Goal: Task Accomplishment & Management: Manage account settings

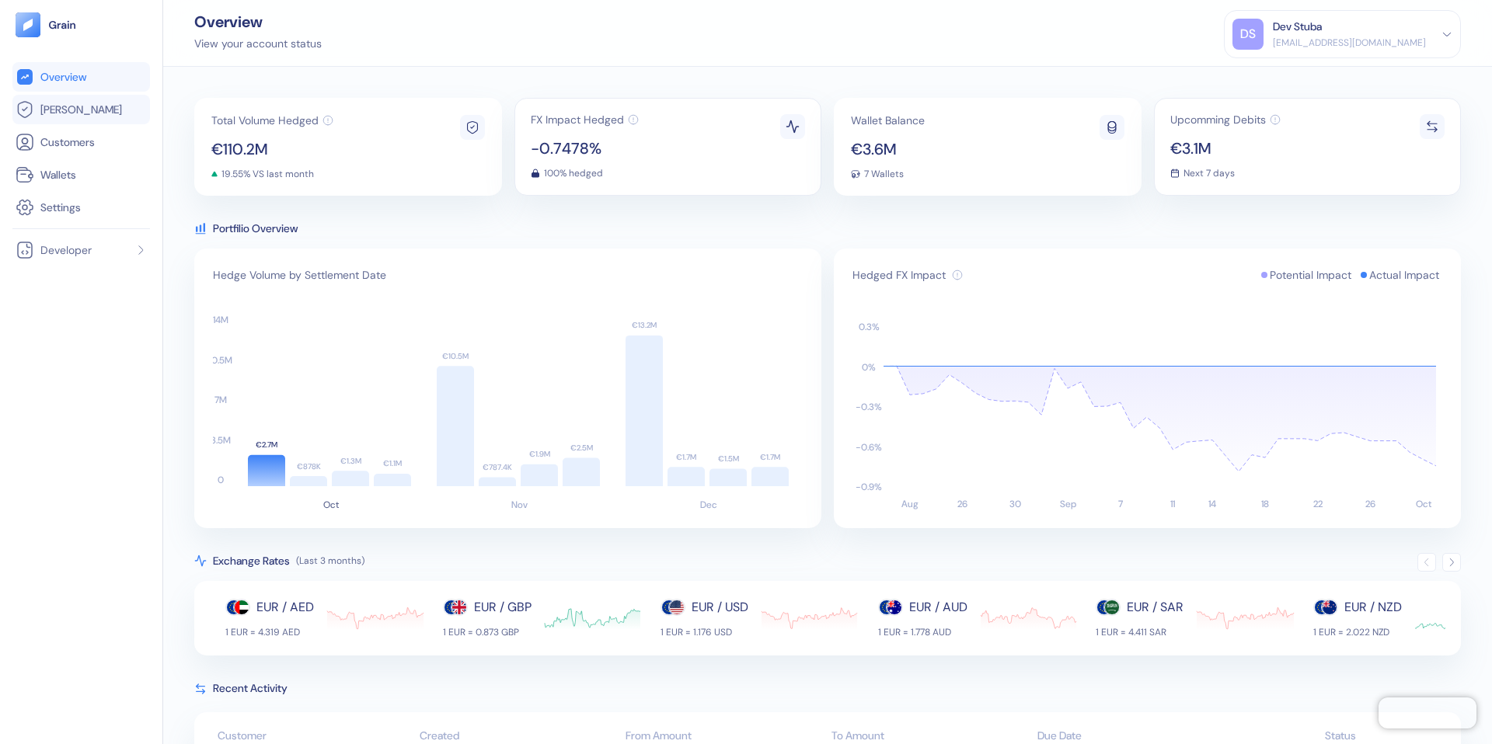
click at [71, 106] on span "[PERSON_NAME]" at bounding box center [81, 110] width 82 height 16
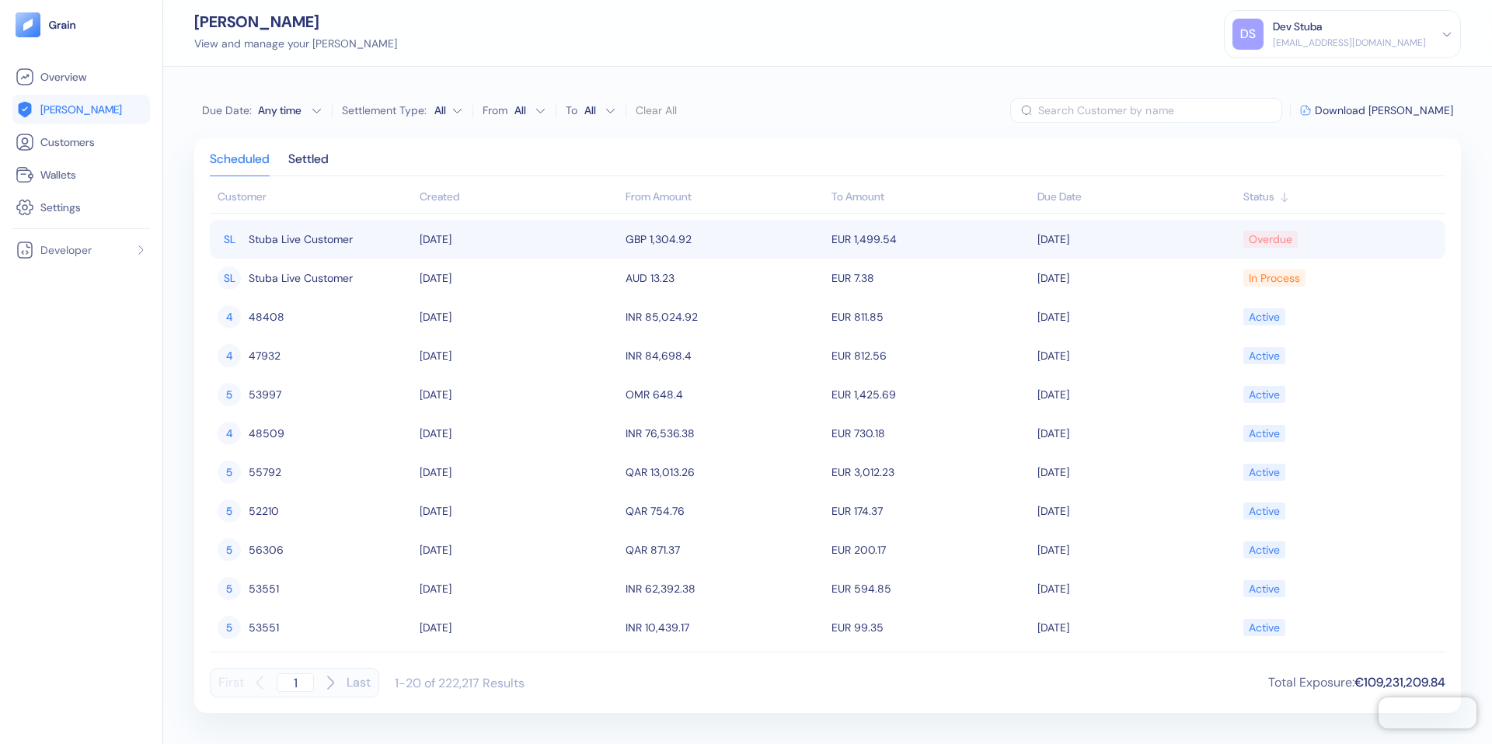
click at [517, 235] on td "[DATE]" at bounding box center [519, 239] width 206 height 39
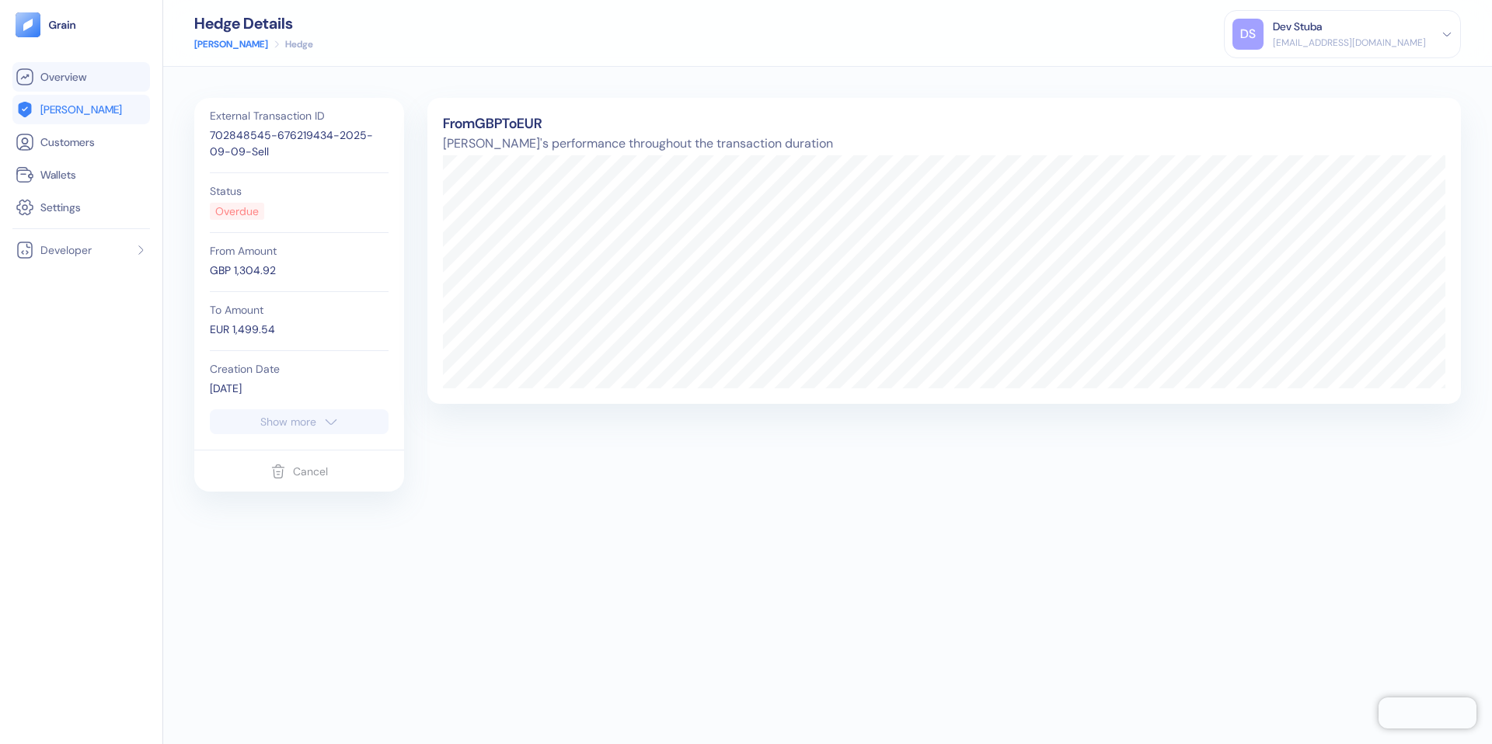
click at [60, 83] on span "Overview" at bounding box center [63, 77] width 46 height 16
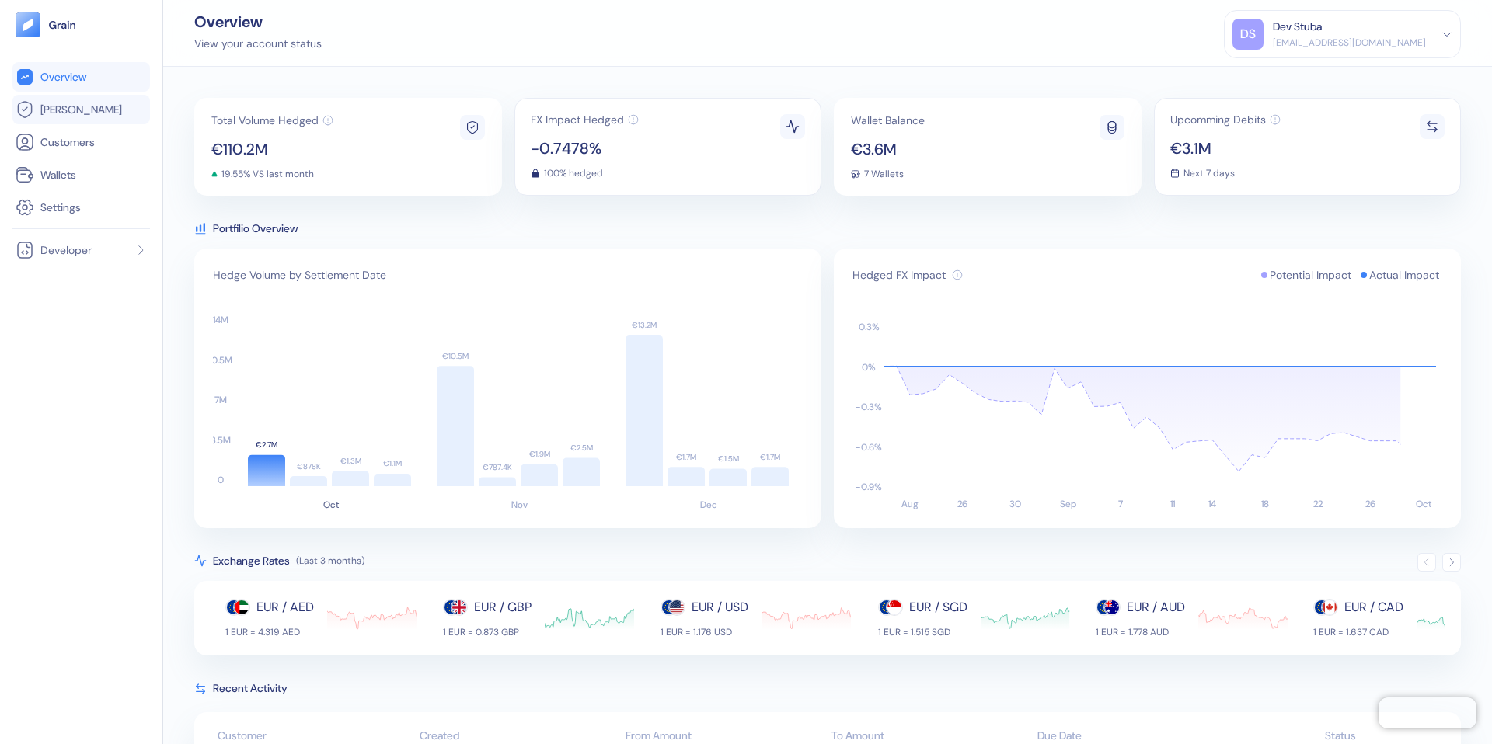
click at [70, 114] on span "[PERSON_NAME]" at bounding box center [81, 110] width 82 height 16
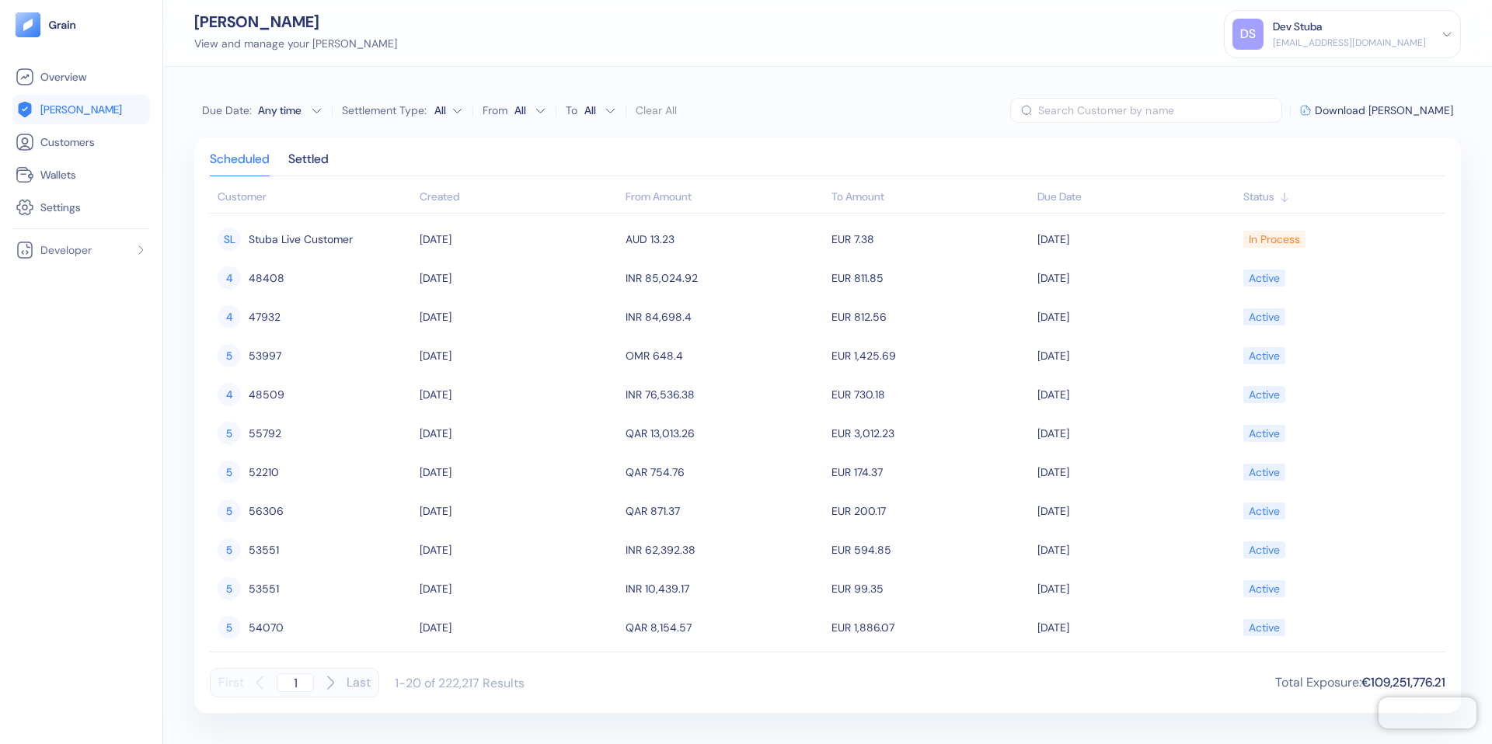
click at [298, 106] on div "Any time" at bounding box center [281, 111] width 47 height 16
click at [219, 141] on icon "Go to previous month" at bounding box center [217, 139] width 12 height 12
click at [221, 183] on button "1" at bounding box center [220, 185] width 19 height 19
click at [216, 140] on icon "Go to previous month" at bounding box center [217, 139] width 12 height 12
click at [296, 185] on button "1" at bounding box center [295, 185] width 19 height 19
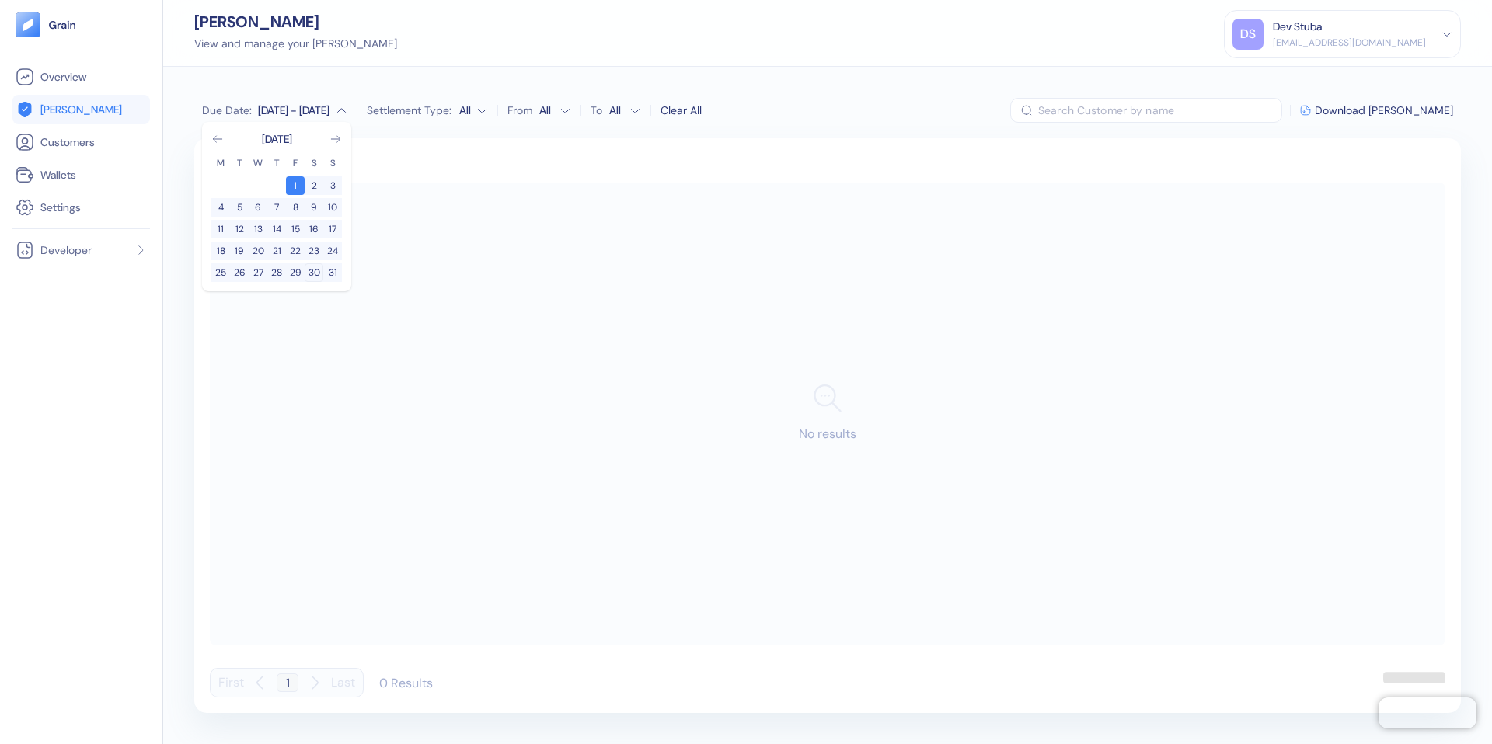
click at [316, 270] on button "30" at bounding box center [314, 272] width 19 height 19
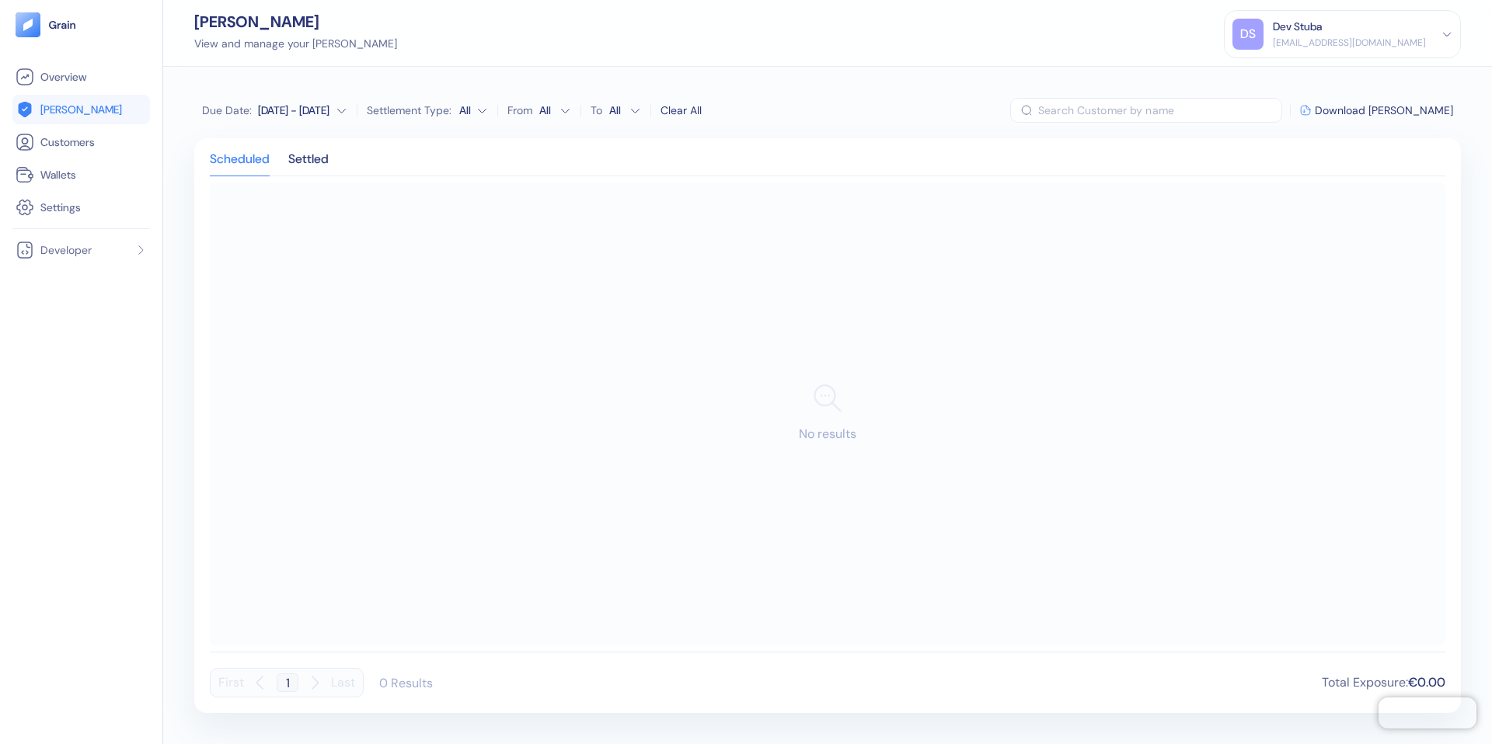
click at [388, 138] on div "Scheduled Settled No results First 1 Last 0 Results Total Exposure : €0.00" at bounding box center [827, 425] width 1266 height 575
click at [309, 162] on div "Settled" at bounding box center [308, 165] width 40 height 22
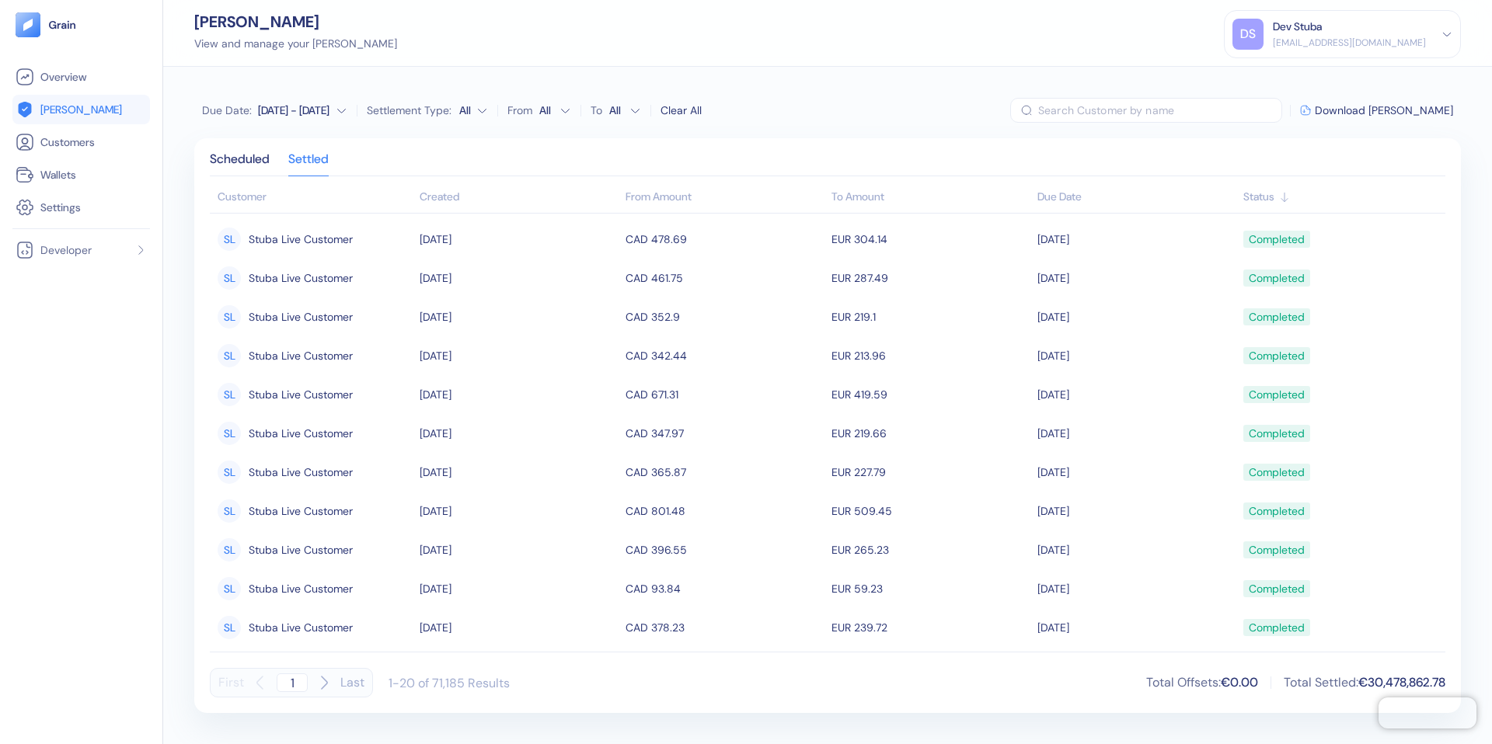
click at [316, 115] on div "[DATE] - [DATE]" at bounding box center [293, 111] width 71 height 16
click at [332, 136] on icon "Go to next month" at bounding box center [335, 139] width 12 height 12
click at [225, 183] on button "1" at bounding box center [220, 185] width 19 height 19
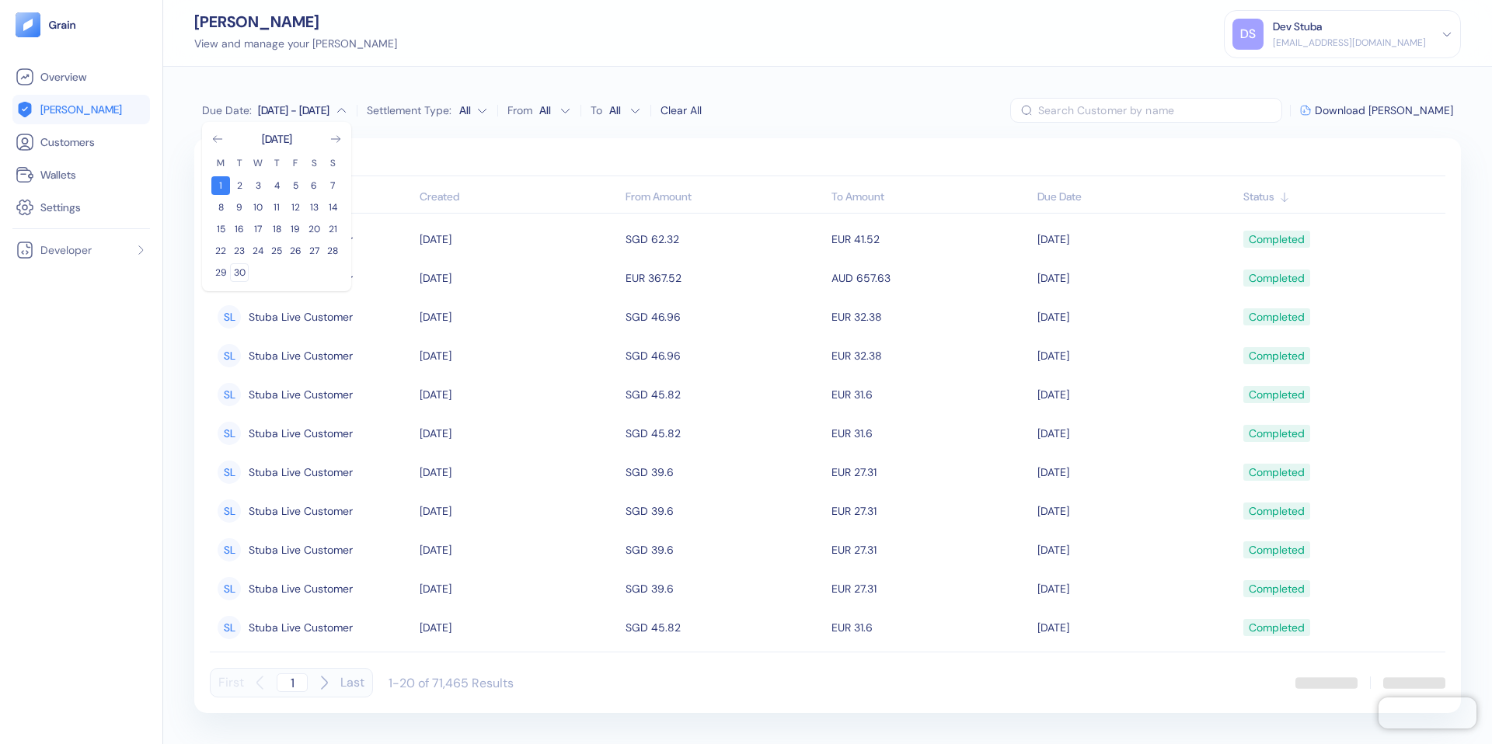
click at [237, 268] on button "30" at bounding box center [239, 272] width 19 height 19
click at [423, 134] on div "Due Date : [DATE] - [DATE] Settlement Type: All From All To All Clear All ​ Dow…" at bounding box center [827, 405] width 1328 height 677
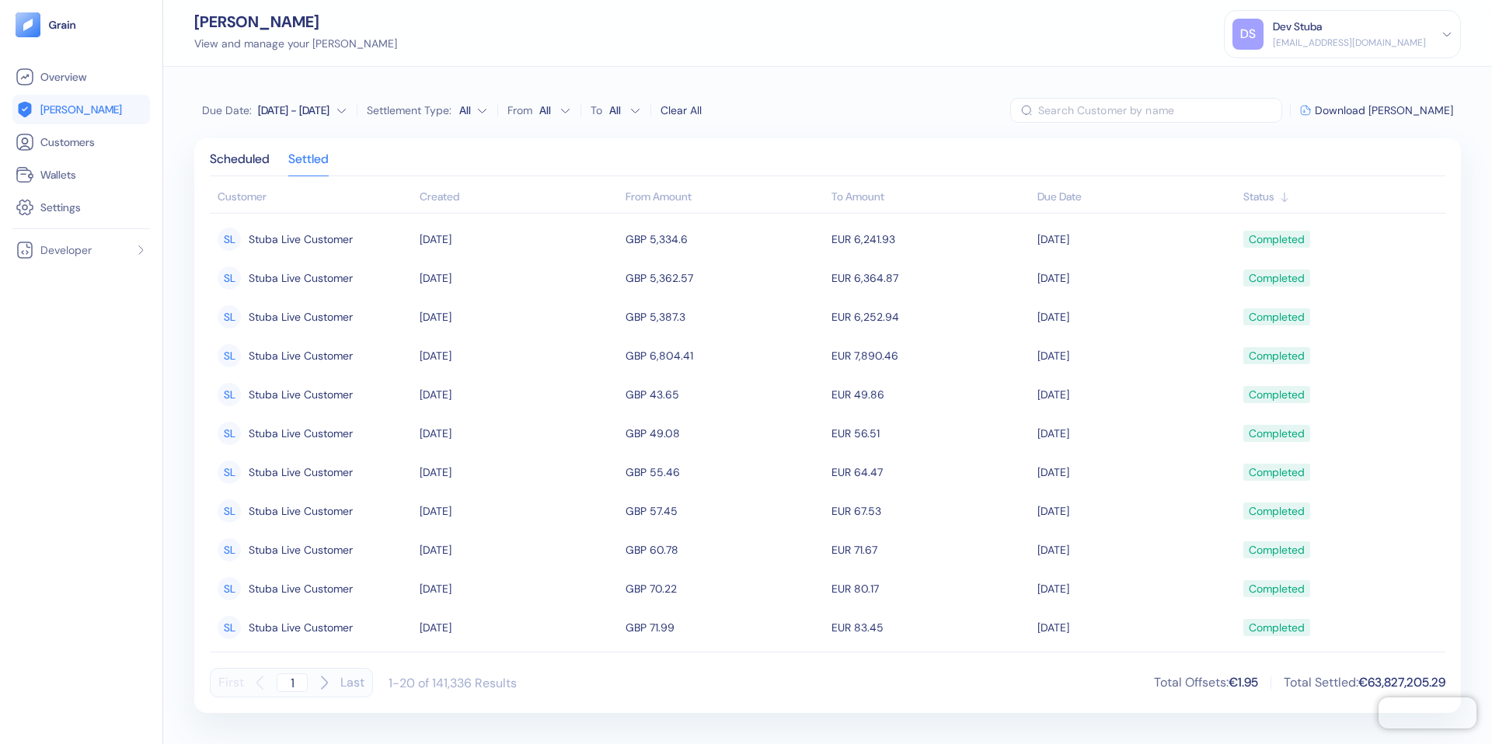
click at [333, 120] on div "Due Date : [DATE] - [DATE] Settlement Type: All From All To All Clear All" at bounding box center [452, 110] width 500 height 25
click at [318, 111] on div "[DATE] - [DATE]" at bounding box center [293, 111] width 71 height 16
click at [301, 184] on button "1" at bounding box center [295, 185] width 19 height 19
click at [334, 142] on icon "Go to next month" at bounding box center [335, 139] width 12 height 12
click at [223, 181] on button "1" at bounding box center [220, 185] width 19 height 19
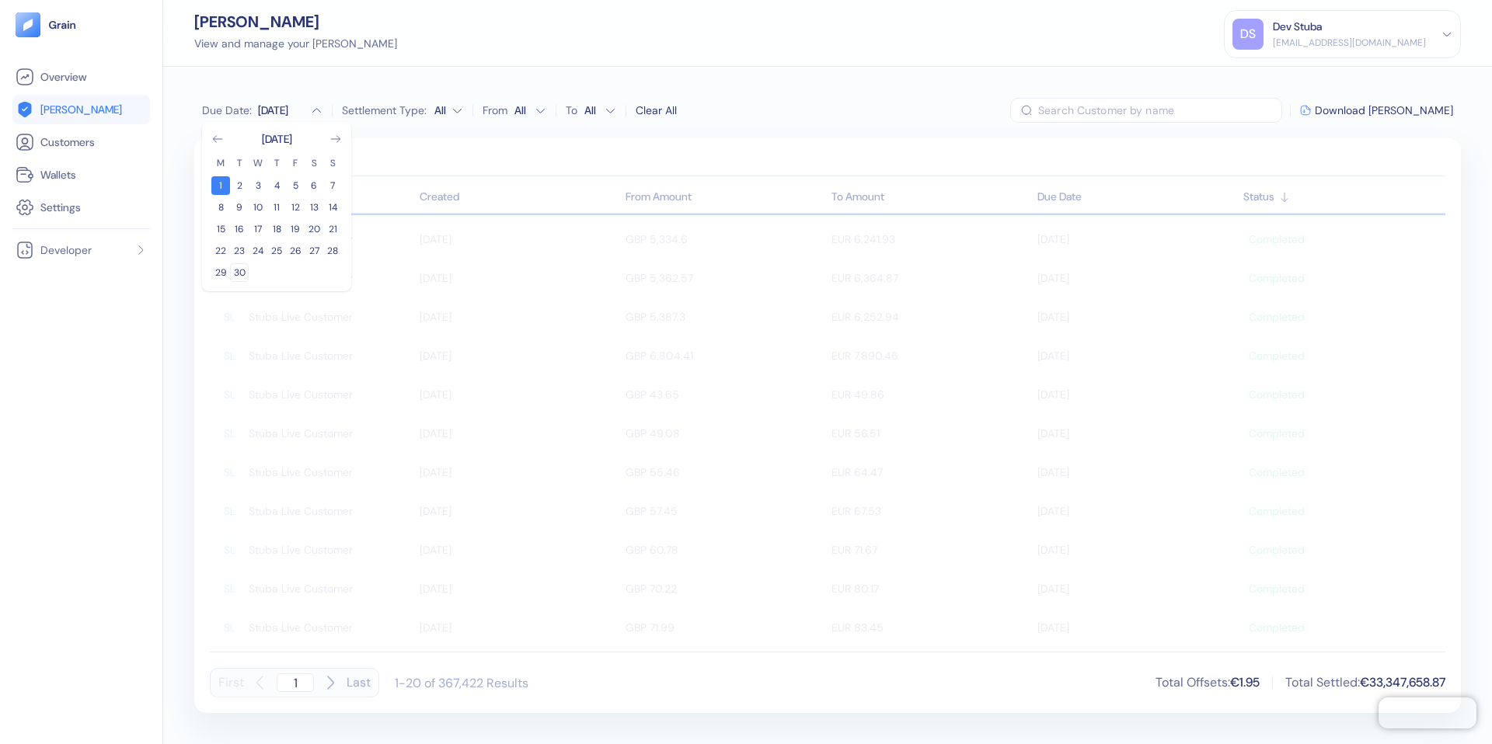
click at [237, 267] on button "30" at bounding box center [239, 272] width 19 height 19
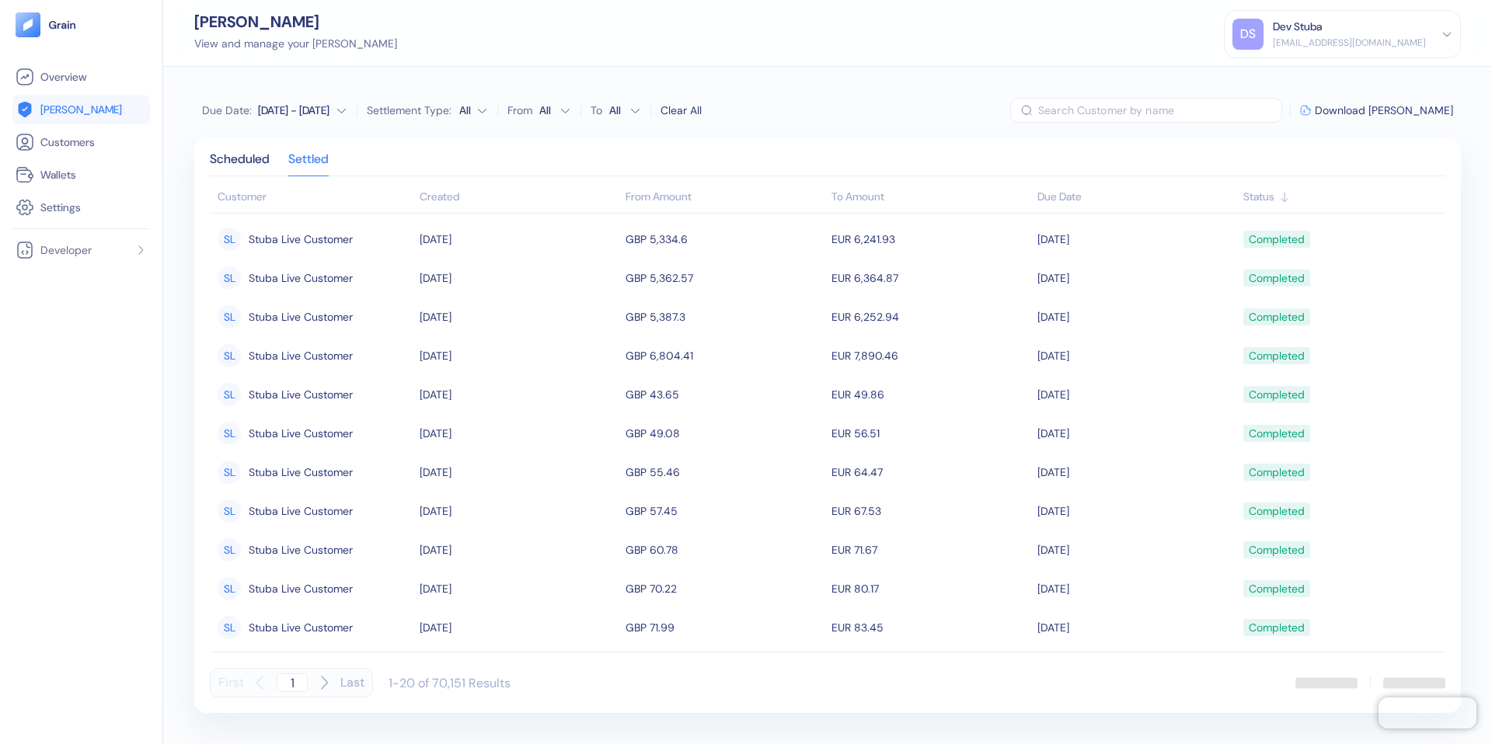
click at [426, 151] on div "Scheduled Settled Customer Created From Amount To Amount Due Date Status [PERSO…" at bounding box center [827, 425] width 1266 height 575
click at [250, 161] on div "Scheduled" at bounding box center [240, 165] width 60 height 22
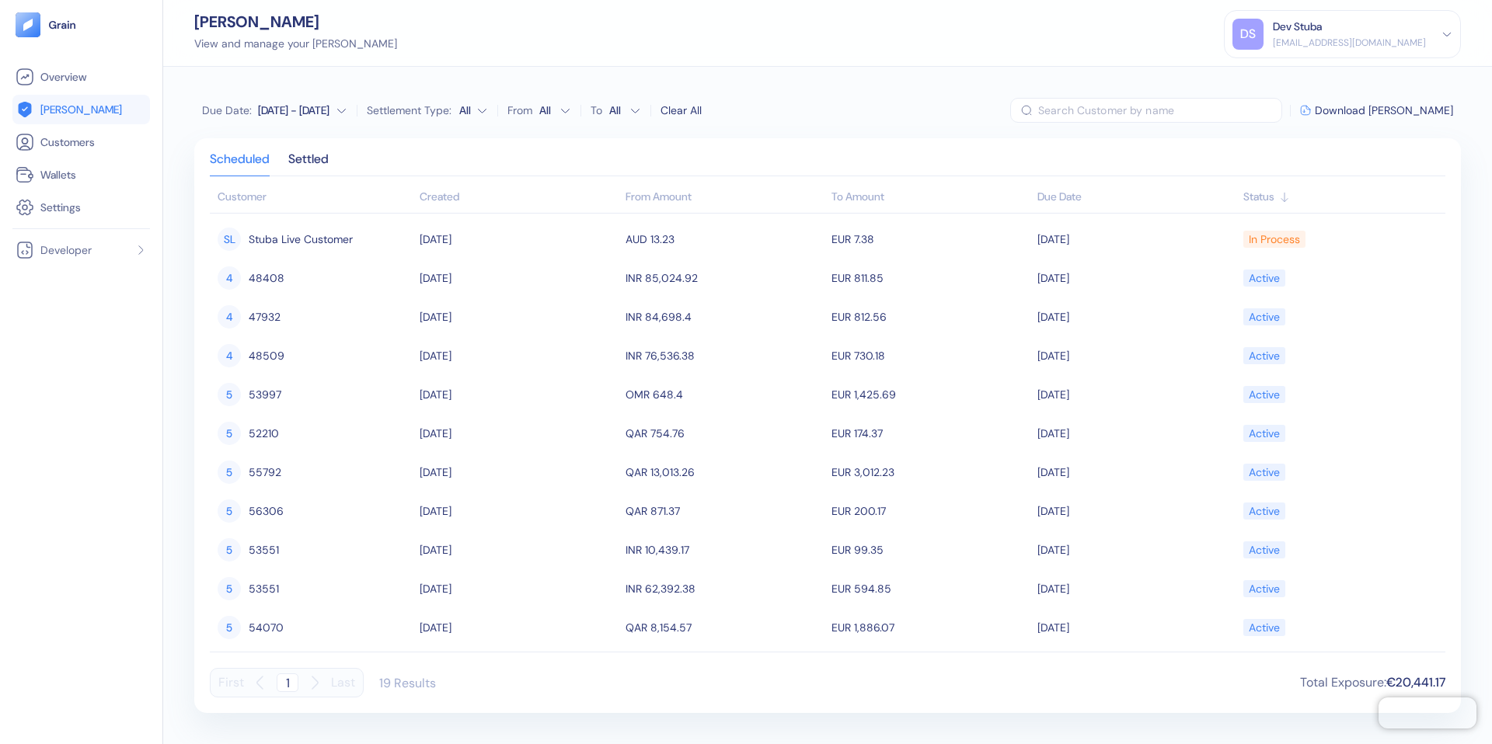
click at [322, 109] on div "[DATE] - [DATE]" at bounding box center [293, 111] width 71 height 16
click at [222, 183] on button "1" at bounding box center [220, 185] width 19 height 19
click at [298, 114] on div "Any time" at bounding box center [281, 111] width 47 height 16
click at [337, 133] on icon "Go to next month" at bounding box center [335, 139] width 12 height 12
click at [221, 137] on icon "Go to previous month" at bounding box center [217, 139] width 12 height 12
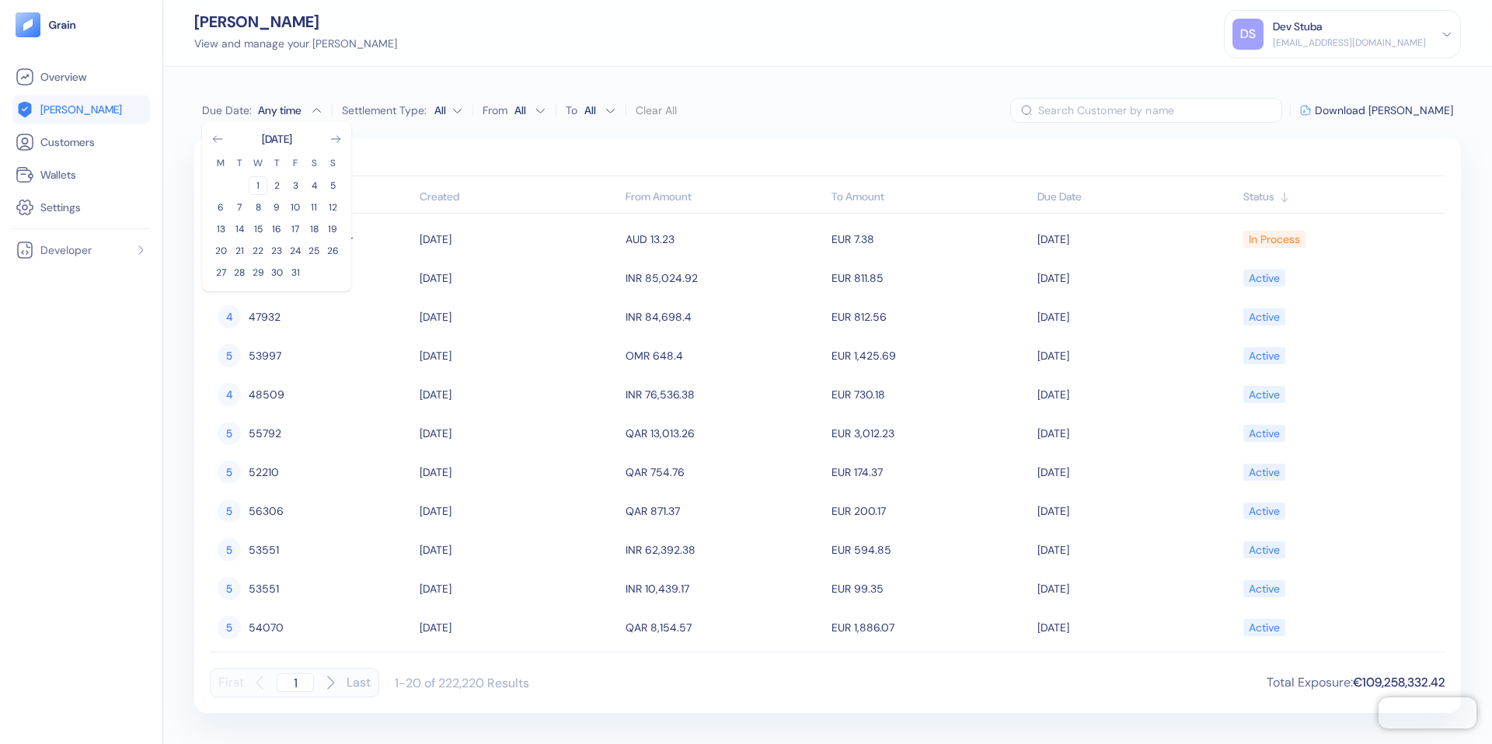
click at [261, 185] on button "1" at bounding box center [258, 185] width 19 height 19
click at [298, 272] on button "31" at bounding box center [295, 272] width 19 height 19
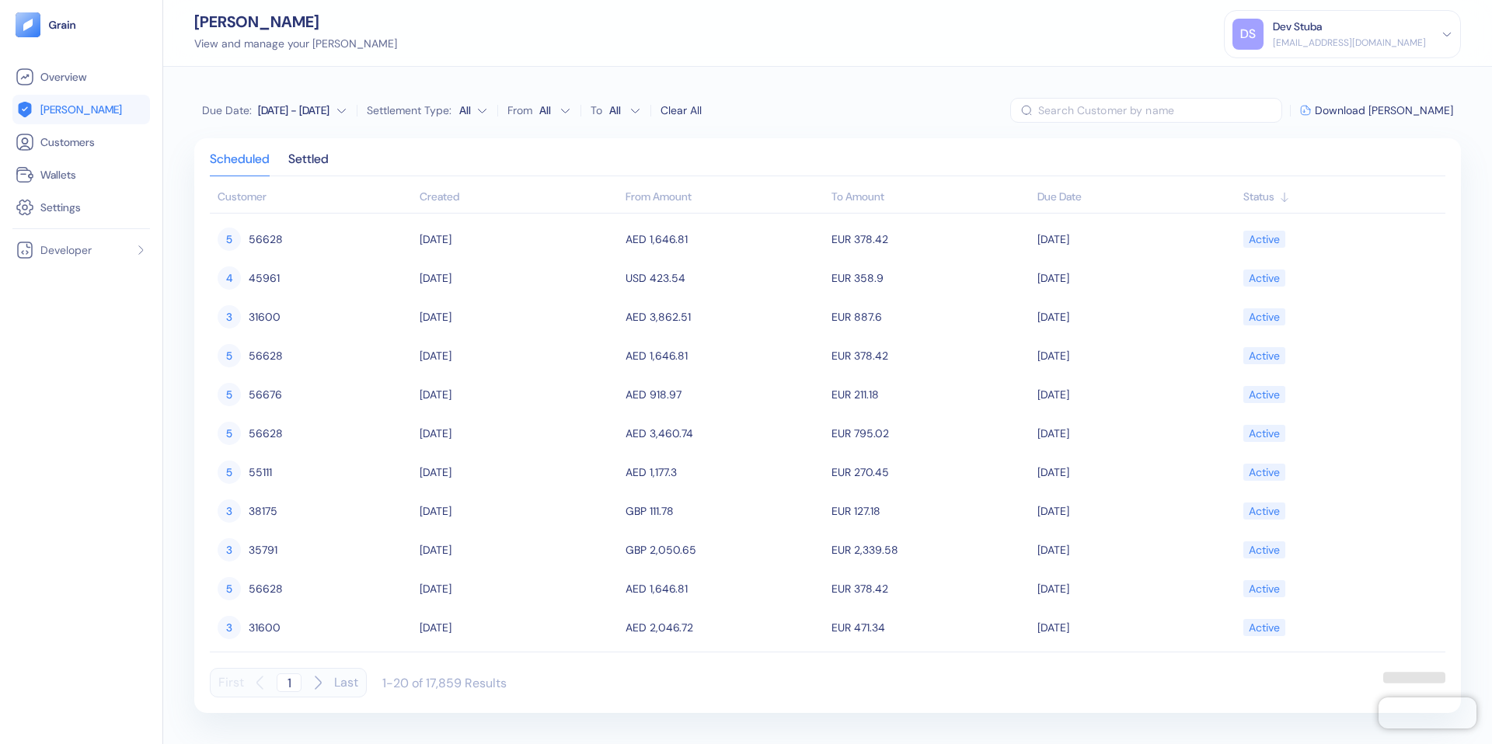
click at [425, 156] on div "Scheduled Settled" at bounding box center [827, 165] width 1235 height 23
click at [312, 158] on div "Settled" at bounding box center [308, 165] width 40 height 22
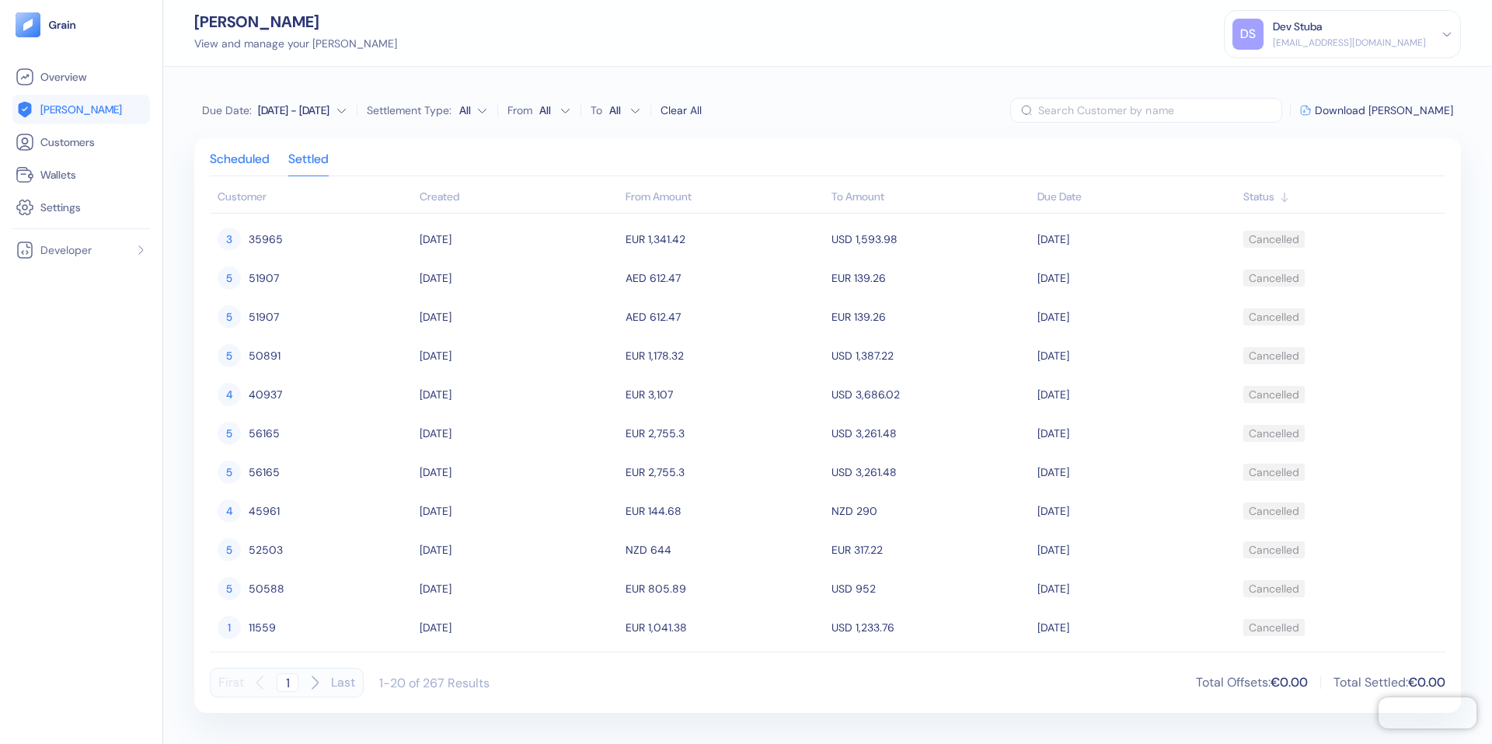
click at [223, 157] on div "Scheduled" at bounding box center [240, 165] width 60 height 22
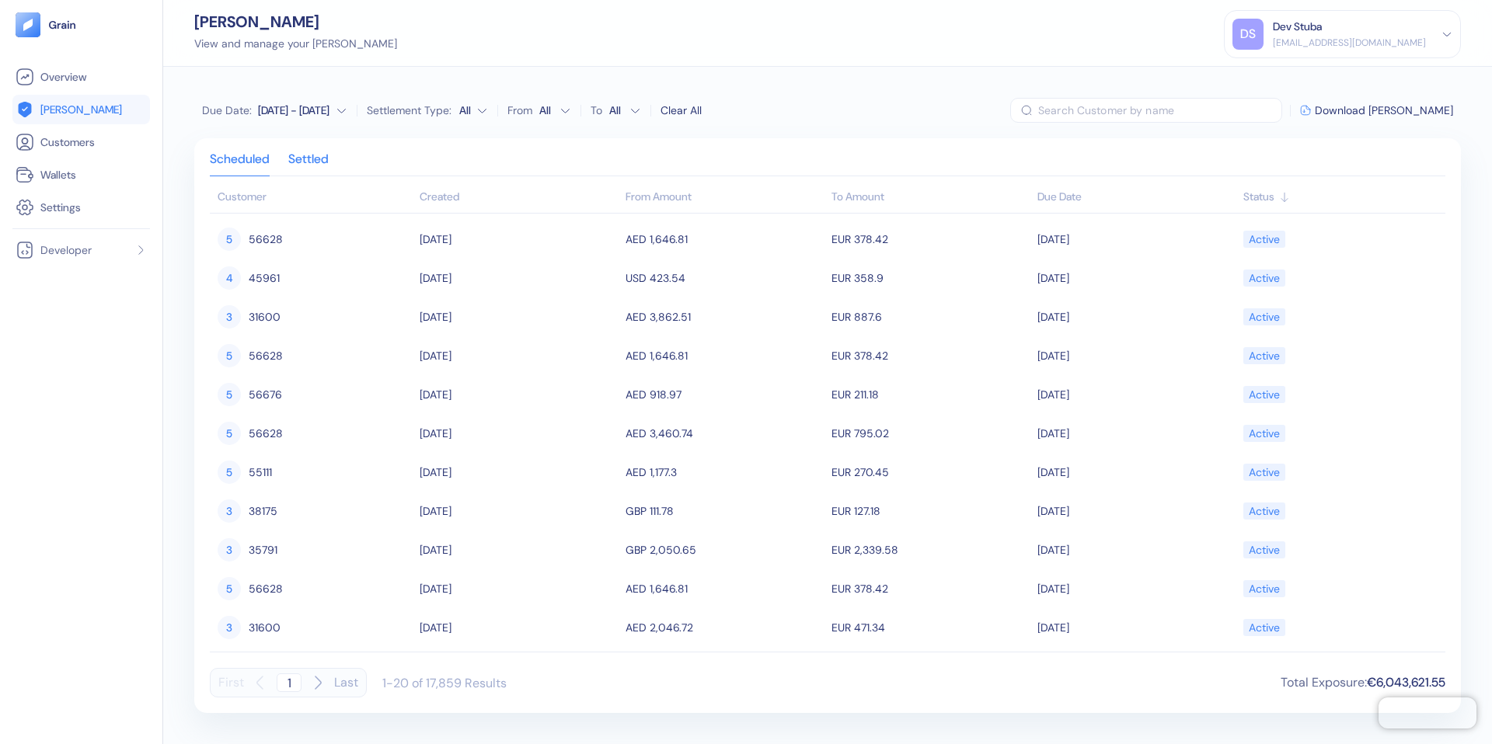
click at [303, 162] on div "Settled" at bounding box center [308, 165] width 40 height 22
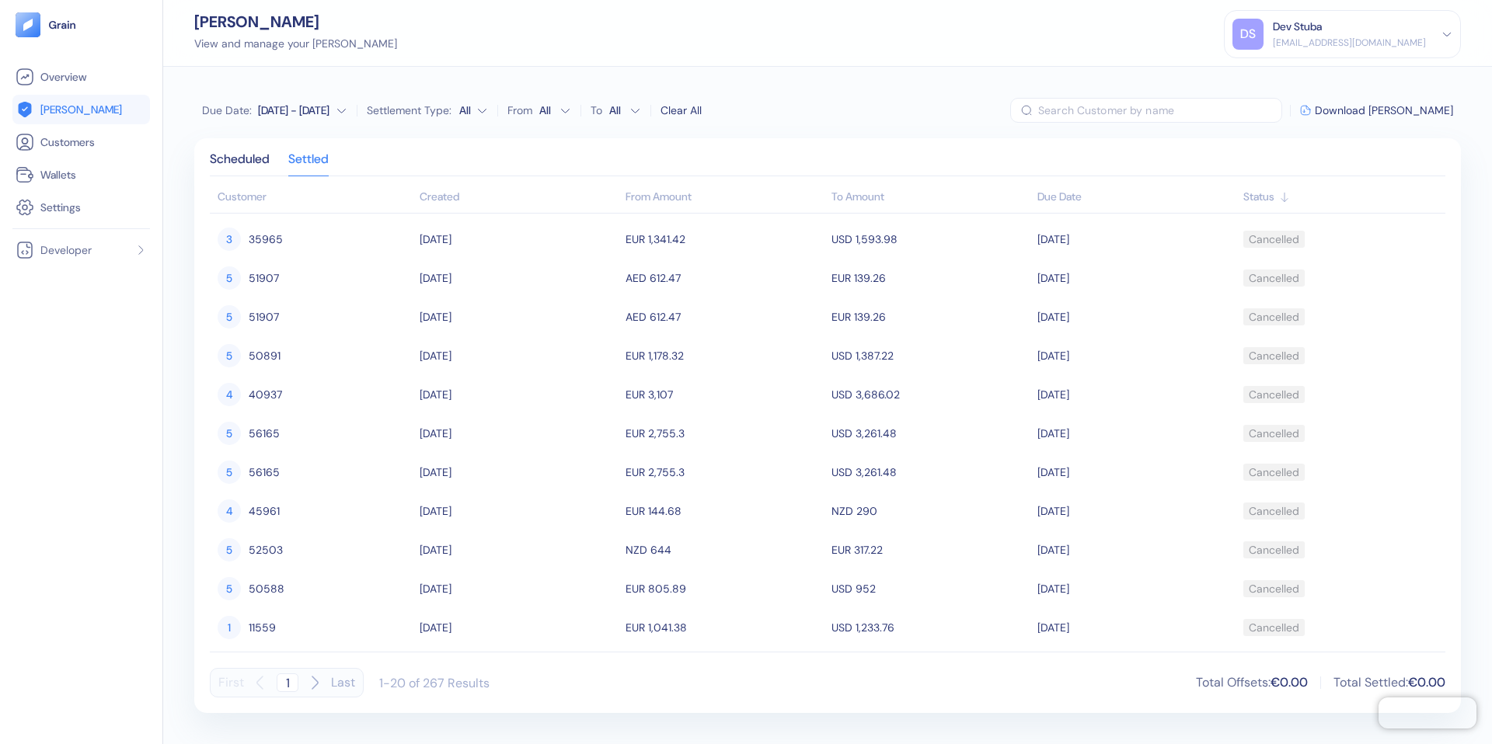
click at [1440, 24] on div "DS Dev Stuba [EMAIL_ADDRESS][DOMAIN_NAME]" at bounding box center [1342, 34] width 220 height 31
click at [1295, 80] on div "Sign Out" at bounding box center [1273, 77] width 43 height 16
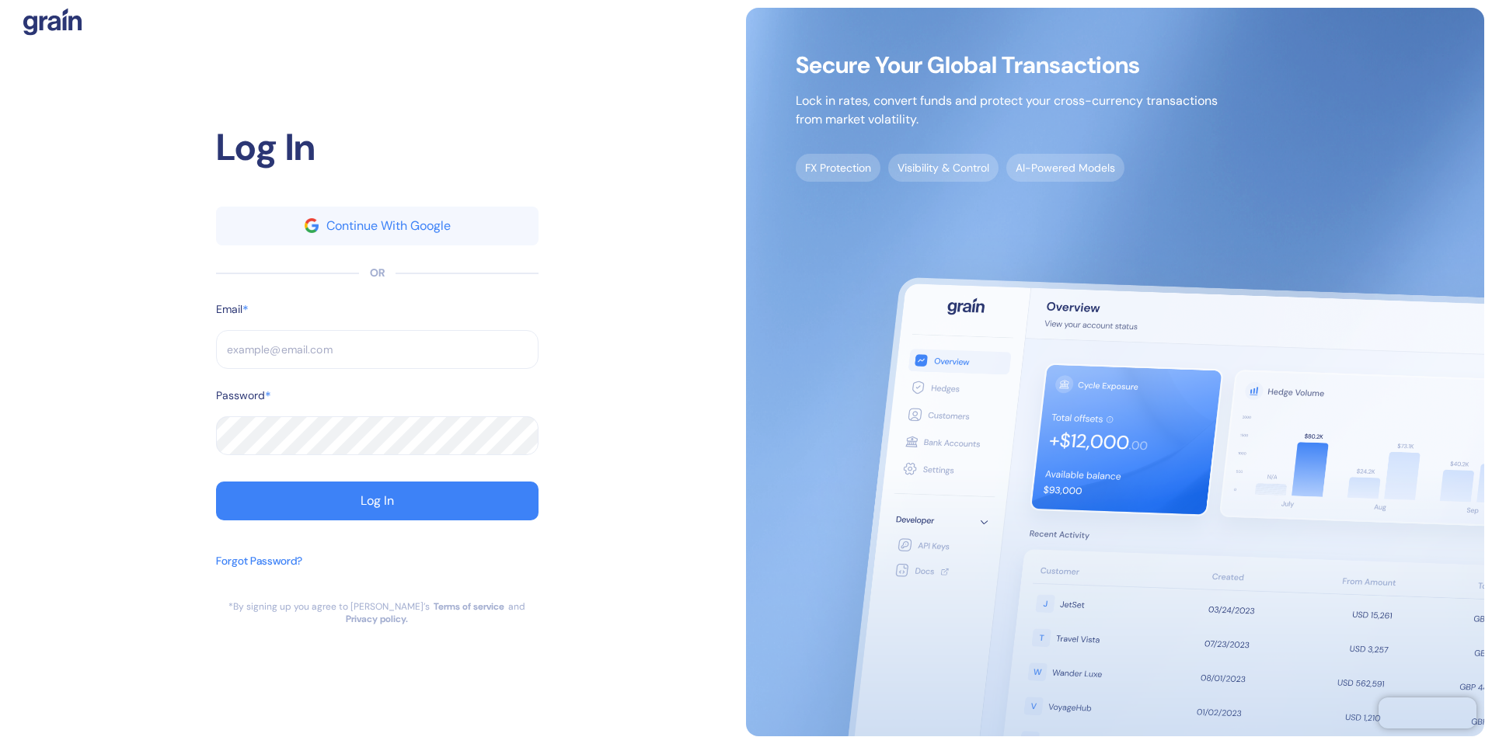
click at [300, 376] on div at bounding box center [377, 375] width 322 height 12
click at [298, 367] on input "text" at bounding box center [377, 349] width 322 height 39
type input "M"
type input "Mi"
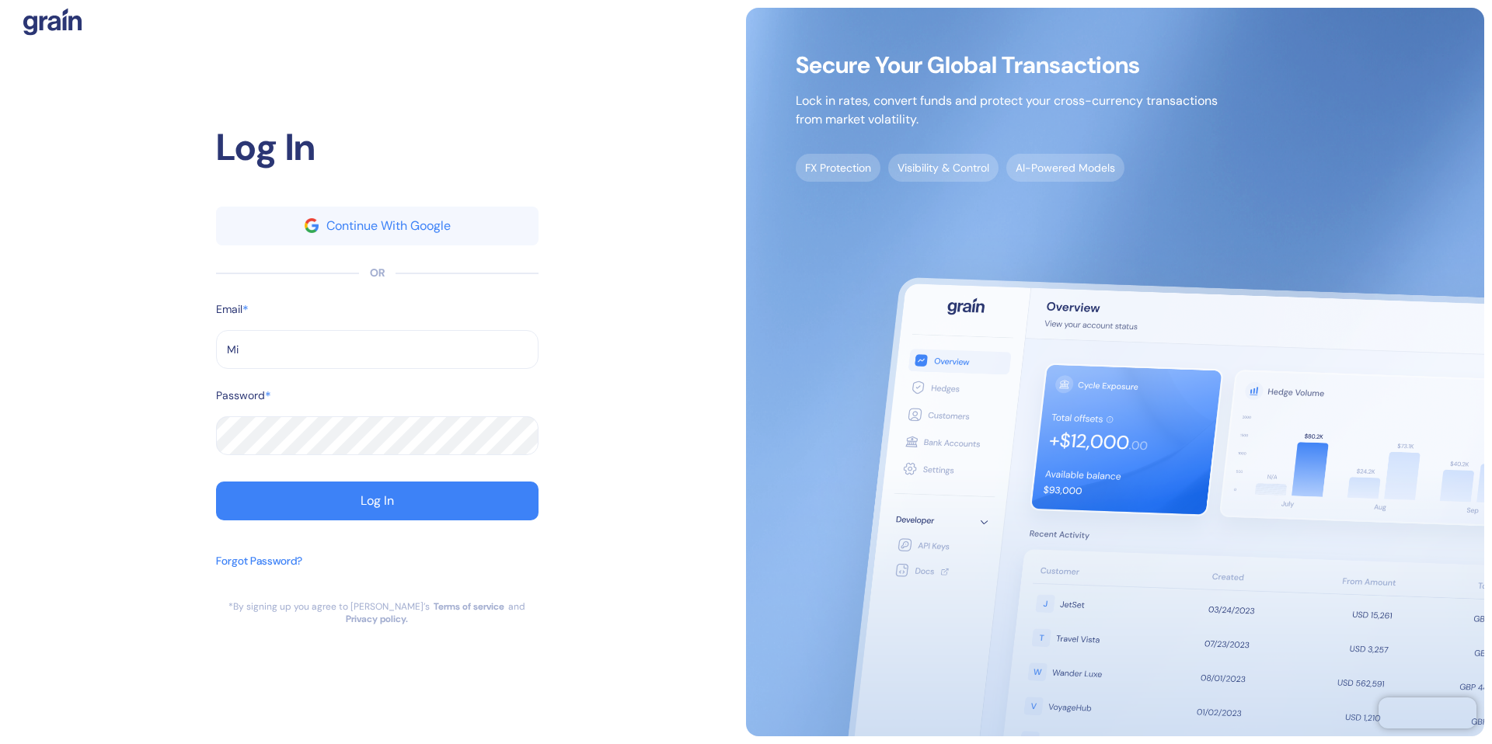
type input "Mi"
type input "Miz"
type input "[EMAIL_ADDRESS][DOMAIN_NAME]"
